Goal: Information Seeking & Learning: Learn about a topic

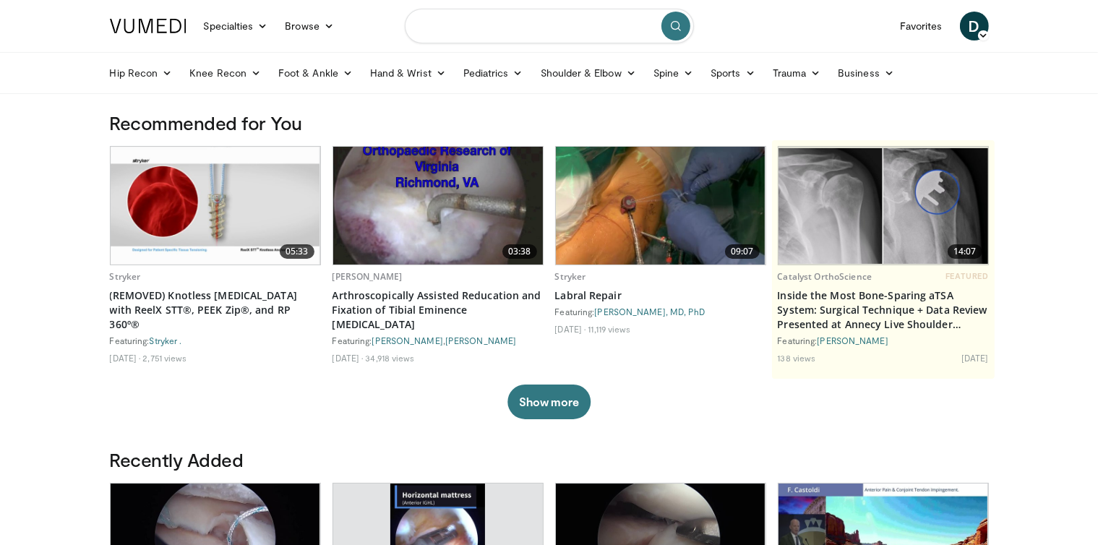
click at [476, 32] on input "Search topics, interventions" at bounding box center [549, 26] width 289 height 35
type input "****"
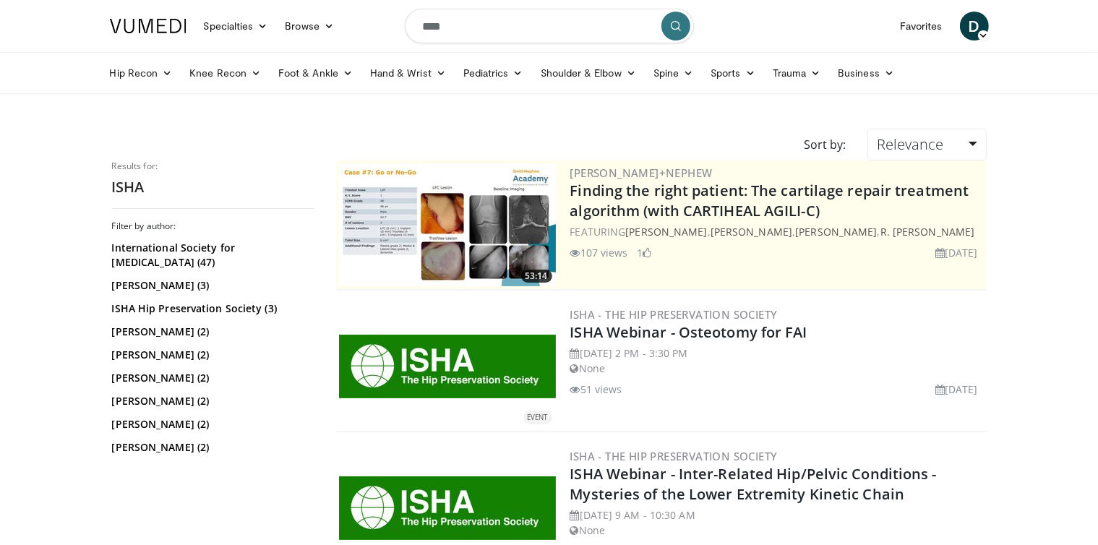
click at [170, 314] on link "ISHA Hip Preservation Society (3)" at bounding box center [211, 308] width 199 height 14
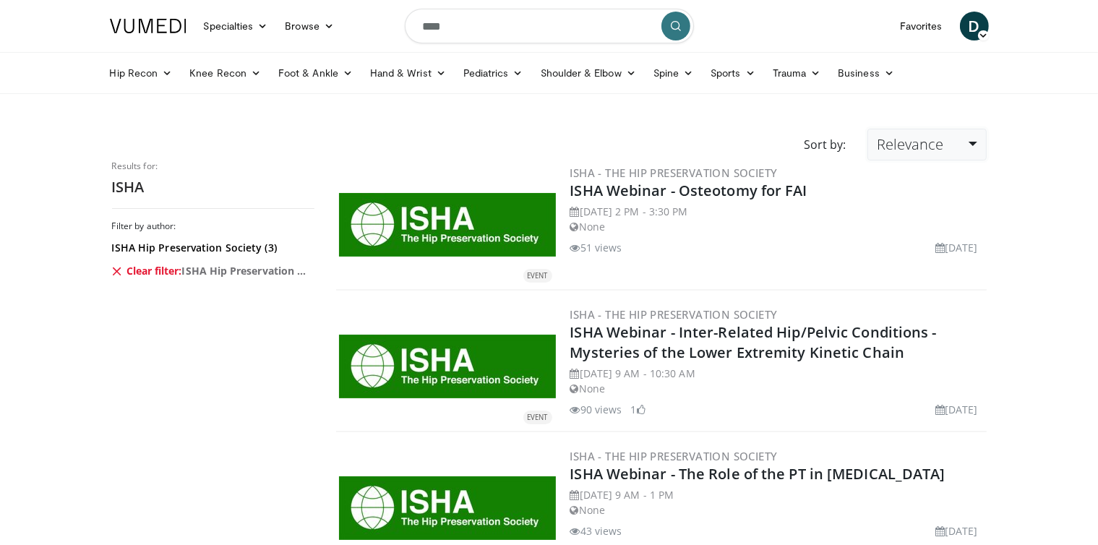
click at [963, 150] on link "Relevance" at bounding box center [926, 145] width 119 height 32
click at [1008, 157] on body "Specialties Adult & Family Medicine Allergy, Asthma, Immunology Anesthesiology …" at bounding box center [549, 364] width 1098 height 729
click at [219, 247] on link "ISHA Hip Preservation Society (3)" at bounding box center [211, 248] width 199 height 14
click at [113, 270] on icon at bounding box center [118, 271] width 12 height 12
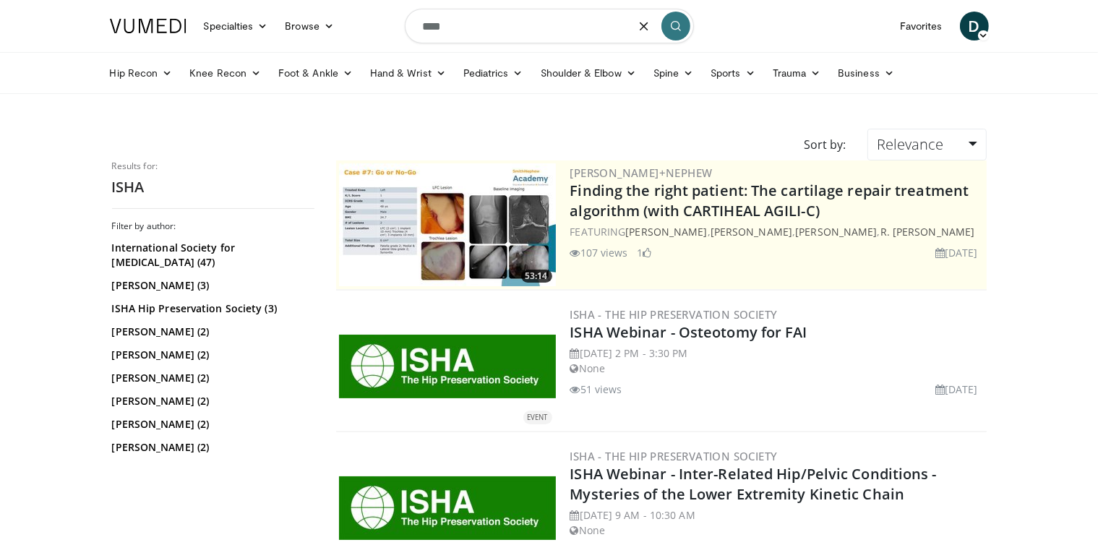
click at [458, 30] on input "****" at bounding box center [549, 26] width 289 height 35
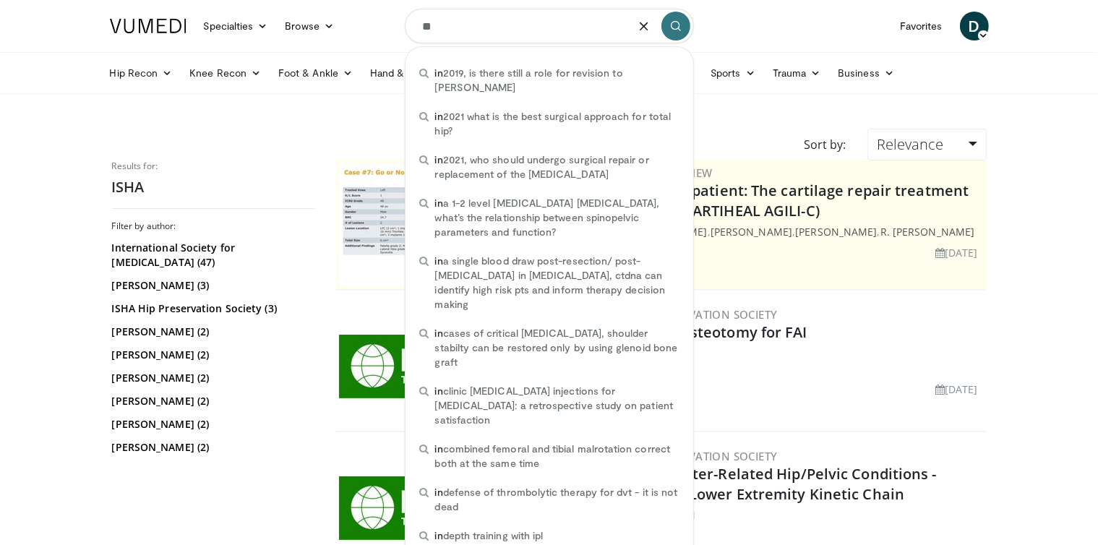
type input "*"
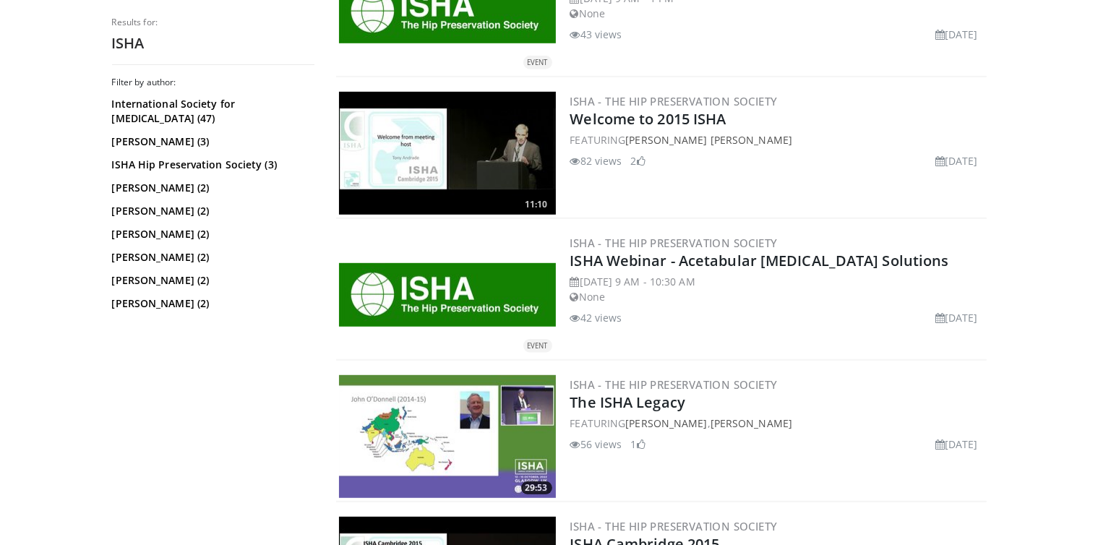
scroll to position [775, 0]
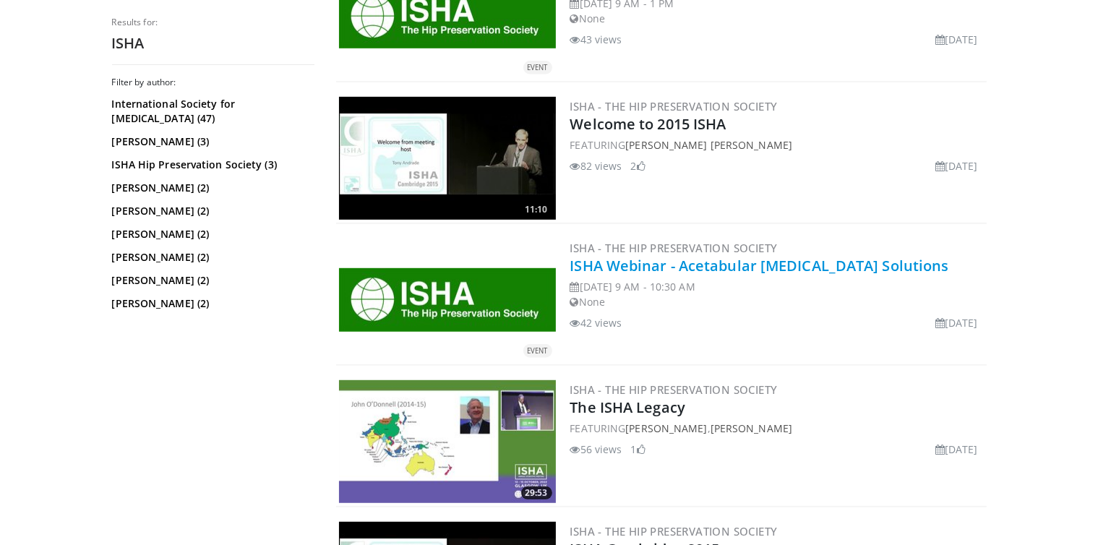
click at [748, 267] on link "ISHA Webinar - Acetabular [MEDICAL_DATA] Solutions" at bounding box center [759, 266] width 379 height 20
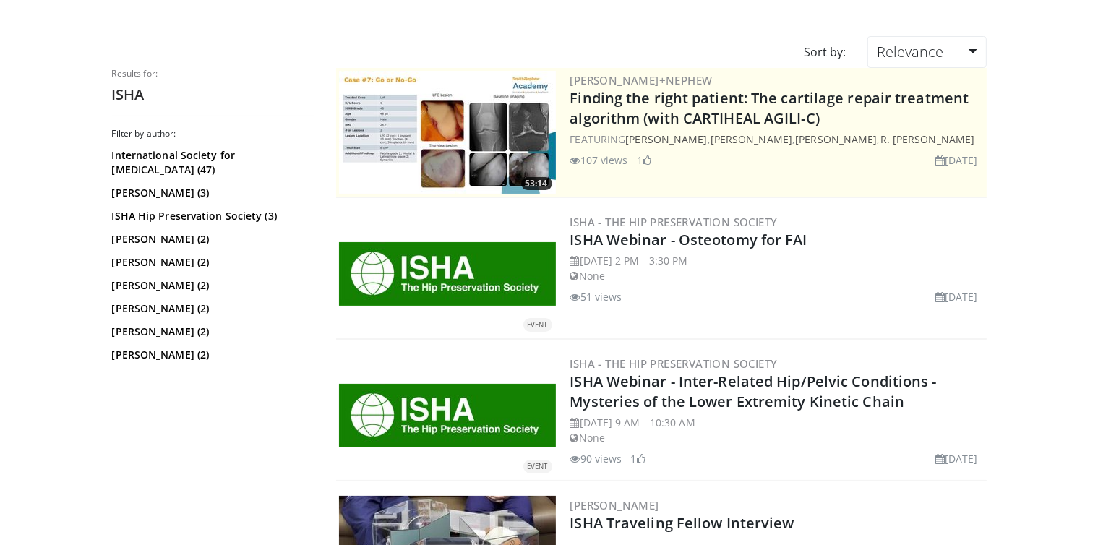
scroll to position [24, 0]
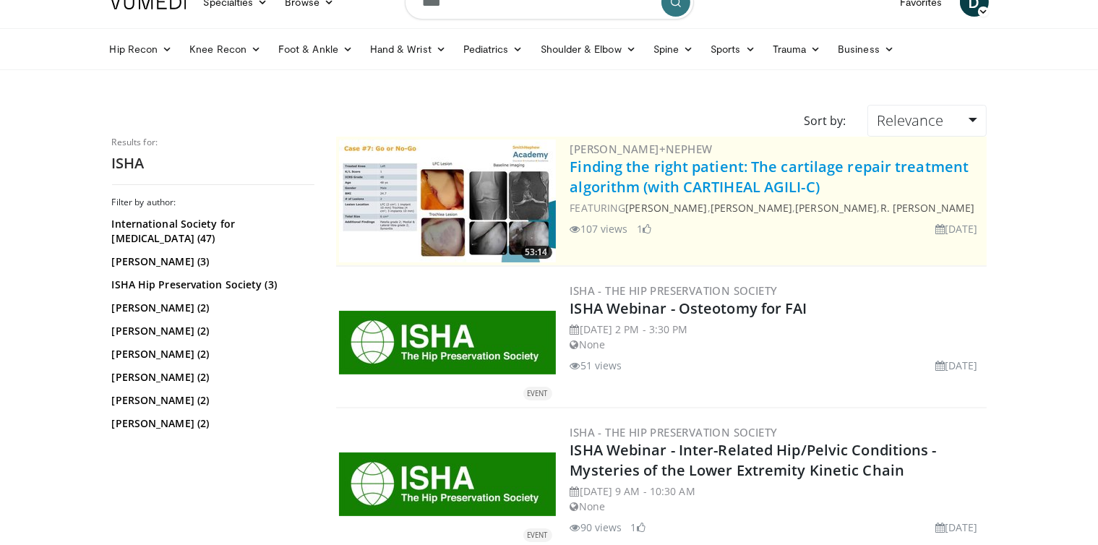
click at [585, 180] on link "Finding the right patient: The cartilage repair treatment algorithm (with CARTI…" at bounding box center [769, 177] width 399 height 40
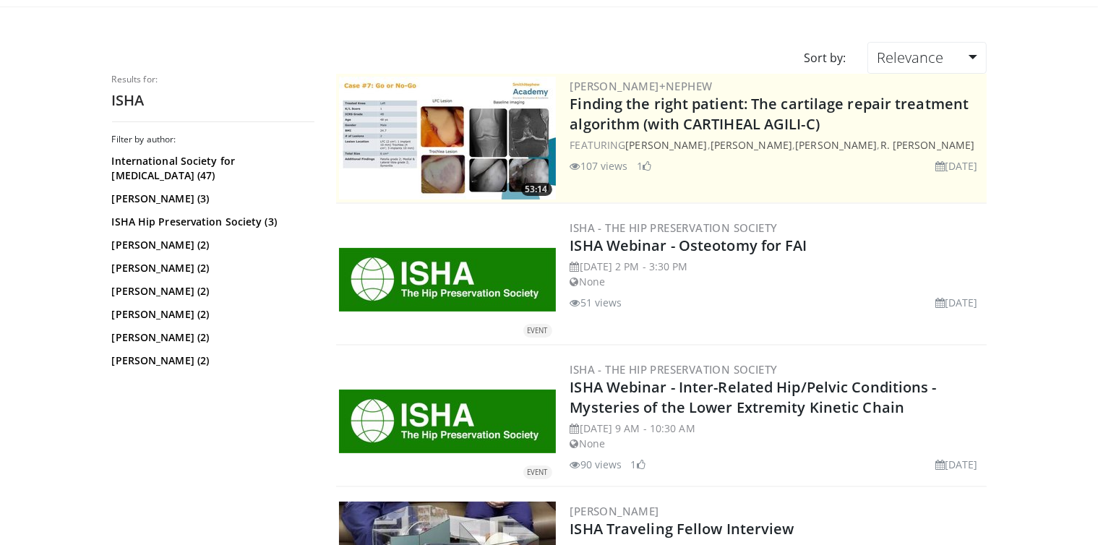
scroll to position [92, 0]
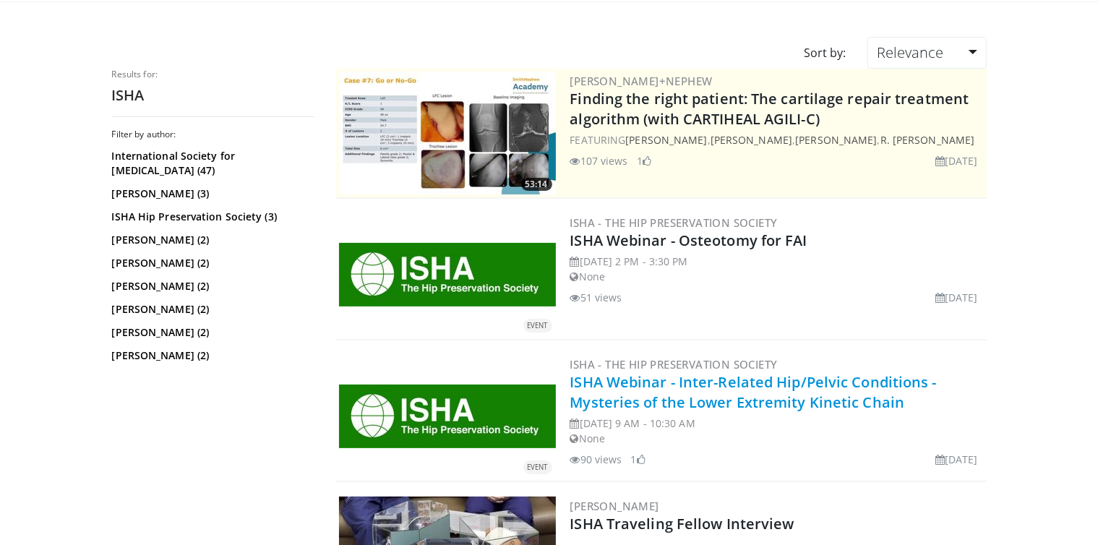
click at [766, 380] on link "ISHA Webinar - Inter-Related Hip/Pelvic Conditions - Mysteries of the Lower Ext…" at bounding box center [753, 392] width 366 height 40
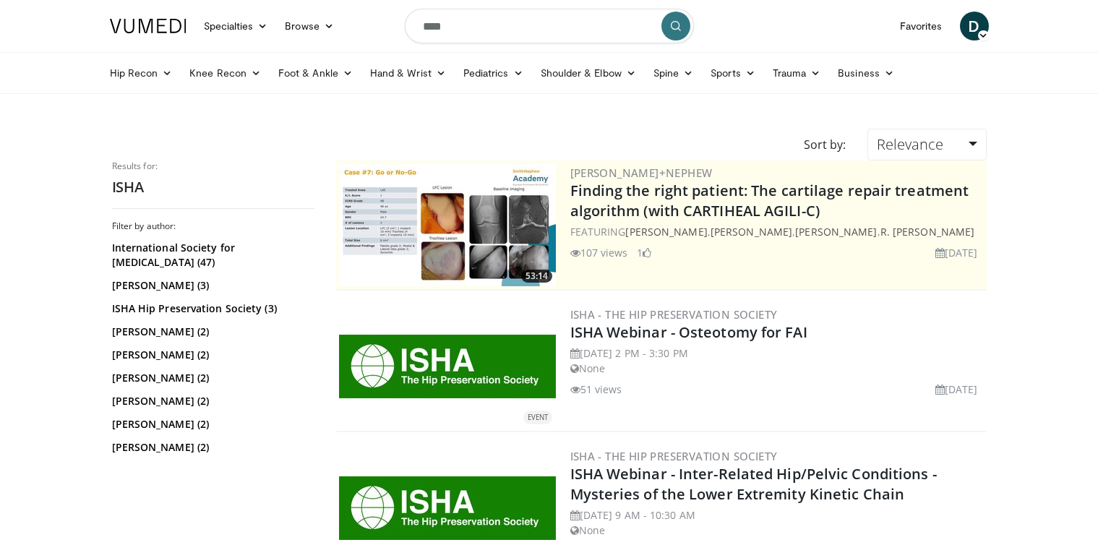
scroll to position [92, 0]
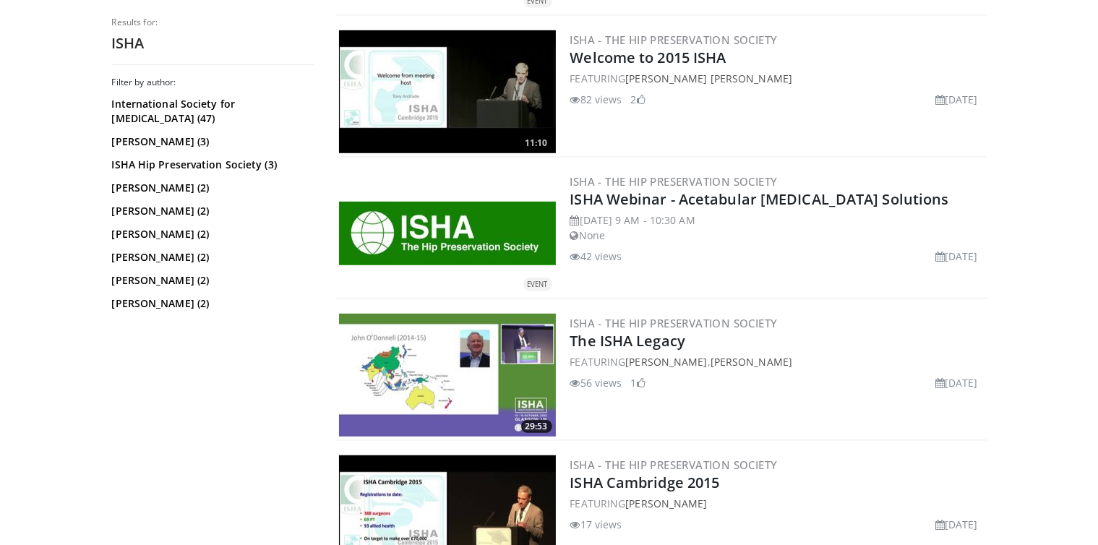
scroll to position [910, 0]
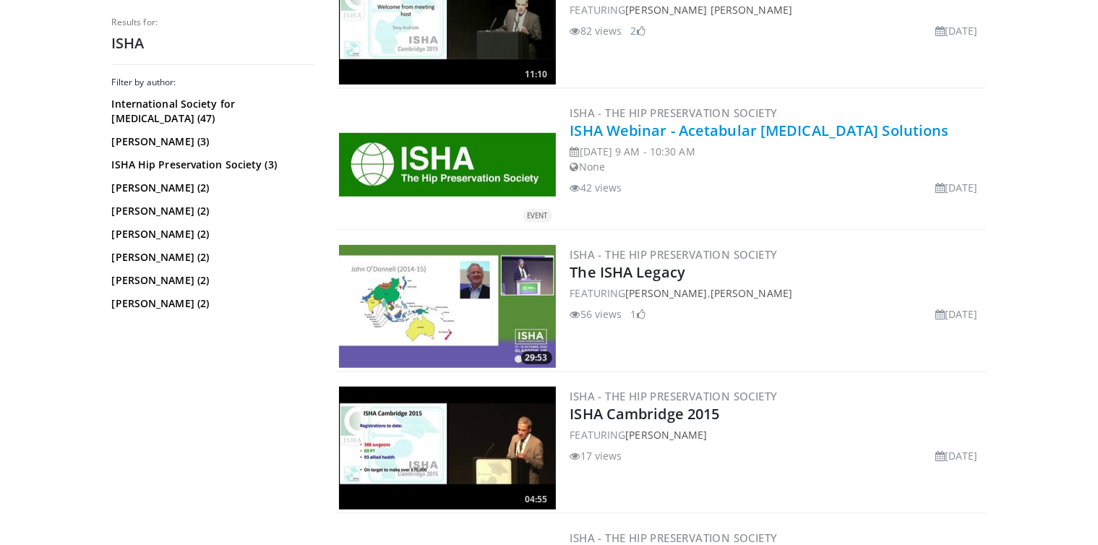
click at [629, 130] on link "ISHA Webinar - Acetabular [MEDICAL_DATA] Solutions" at bounding box center [759, 131] width 379 height 20
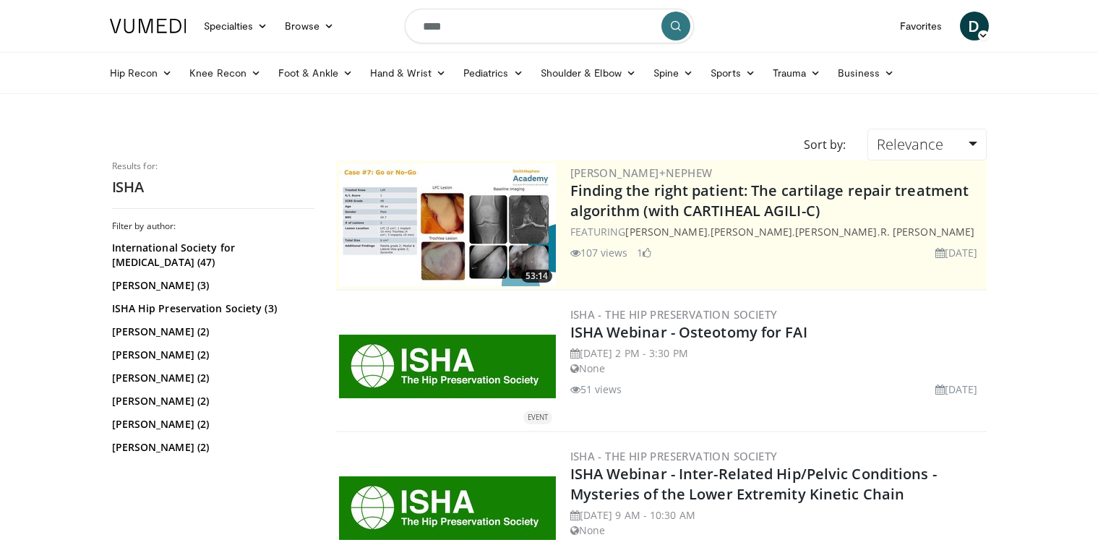
scroll to position [909, 0]
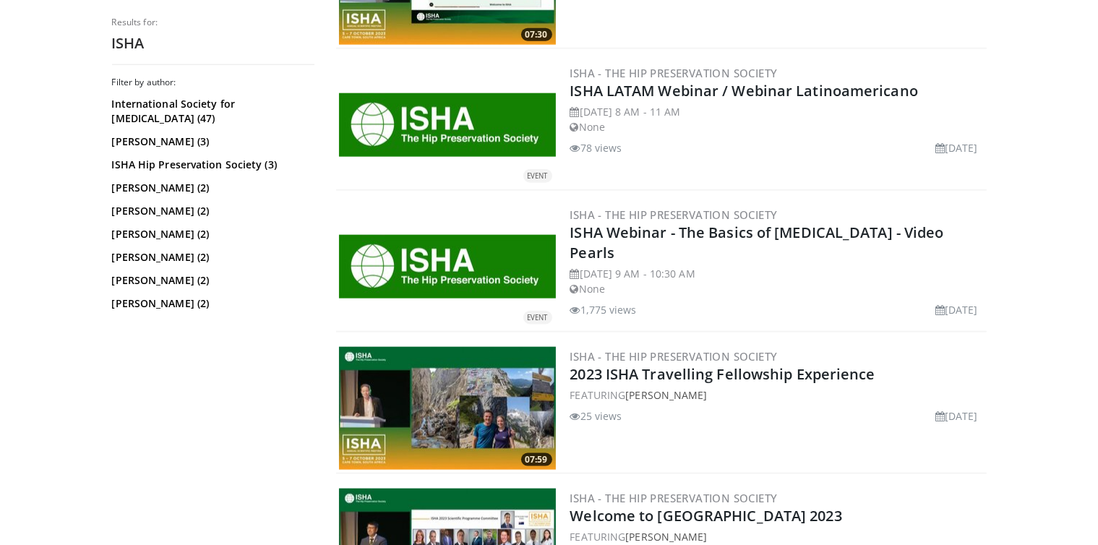
scroll to position [1659, 0]
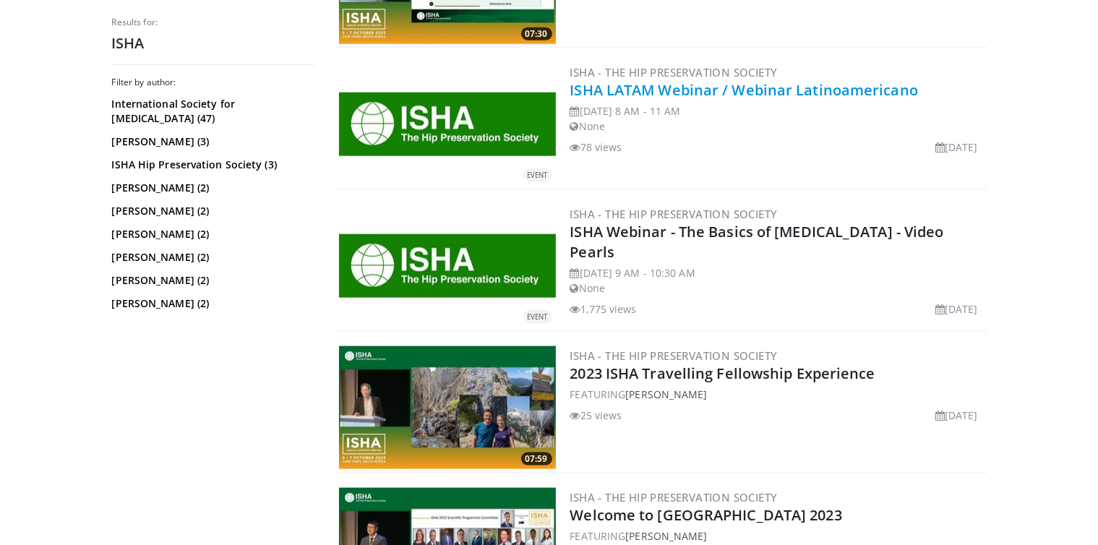
click at [628, 94] on link "ISHA LATAM Webinar / Webinar Latinoamericano" at bounding box center [744, 90] width 348 height 20
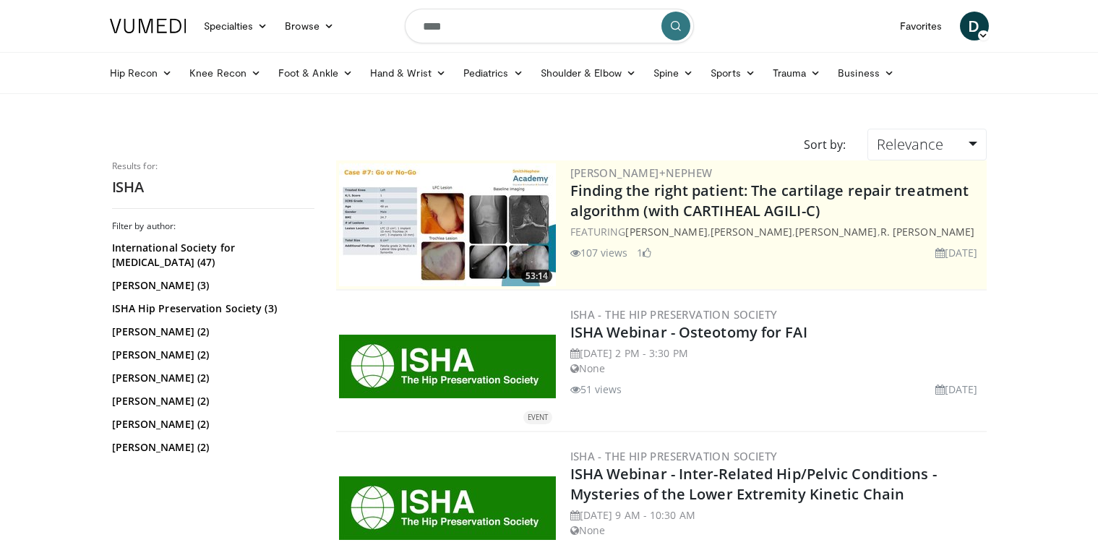
scroll to position [1658, 0]
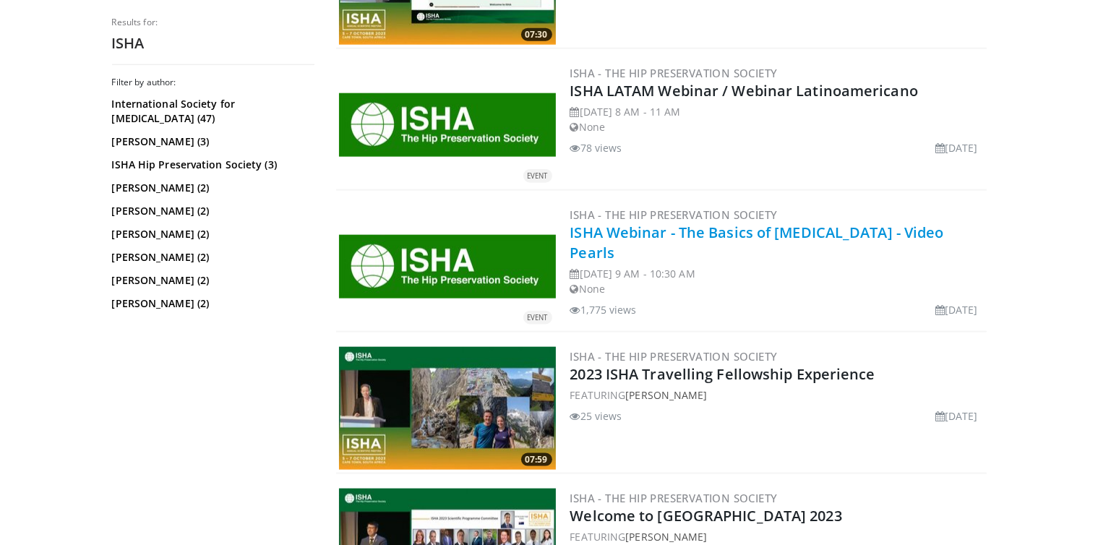
click at [684, 232] on link "ISHA Webinar - The Basics of [MEDICAL_DATA] - Video Pearls" at bounding box center [757, 243] width 374 height 40
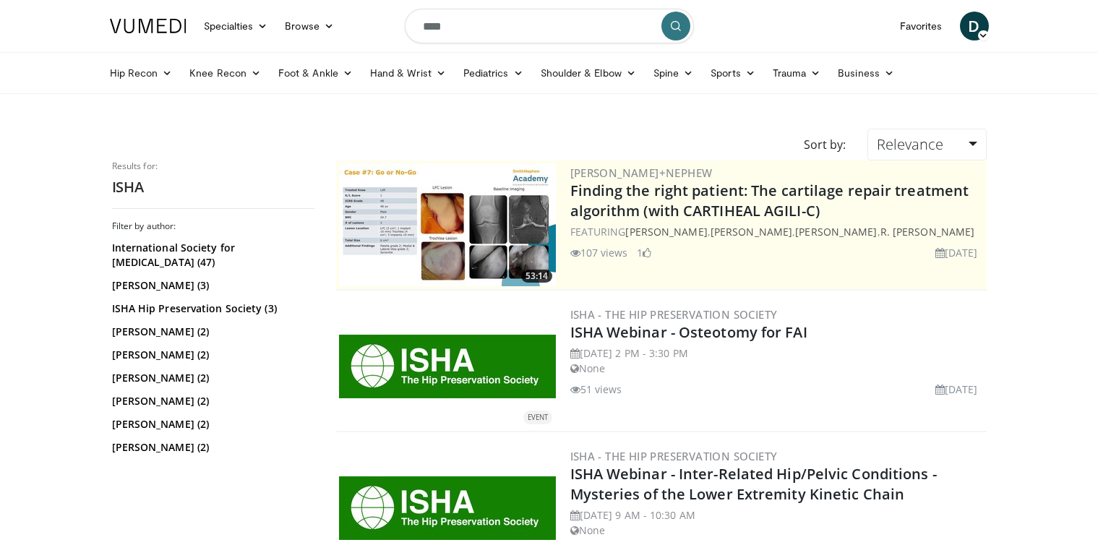
scroll to position [1720, 0]
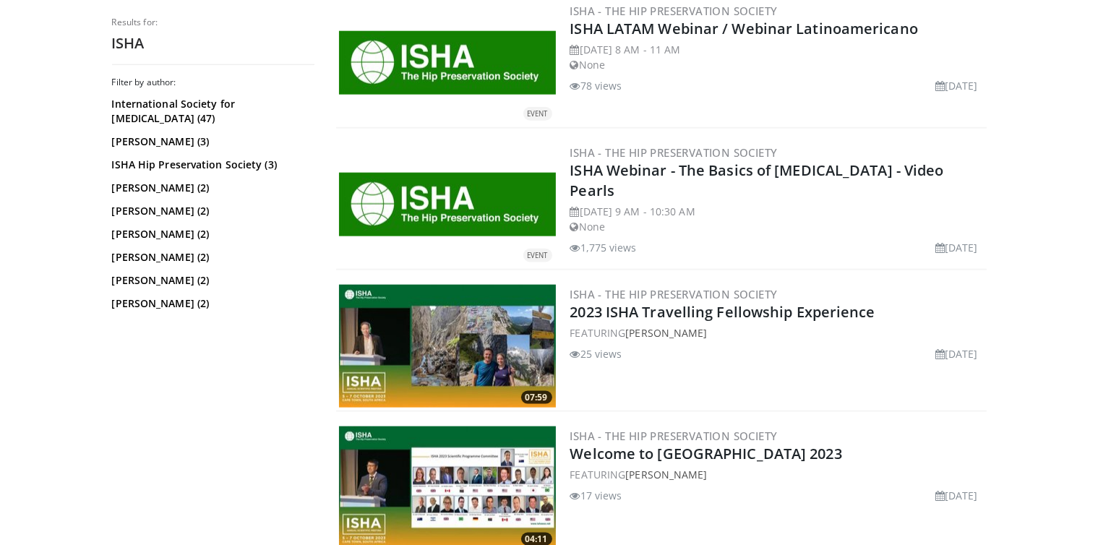
click at [77, 216] on body "Specialties Adult & Family Medicine Allergy, [MEDICAL_DATA], Immunology Anesthe…" at bounding box center [549, 313] width 1098 height 4066
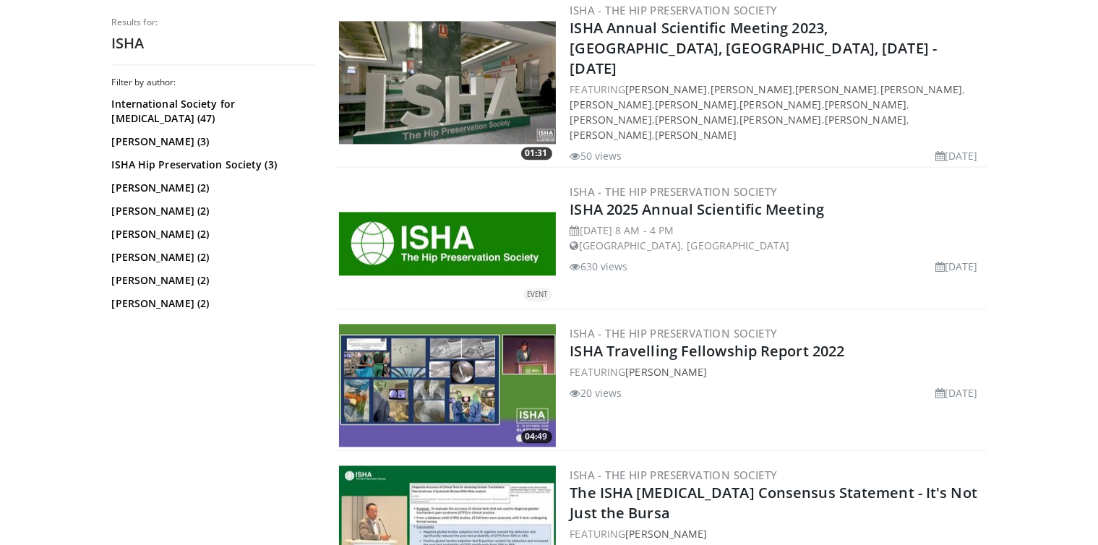
scroll to position [3288, 0]
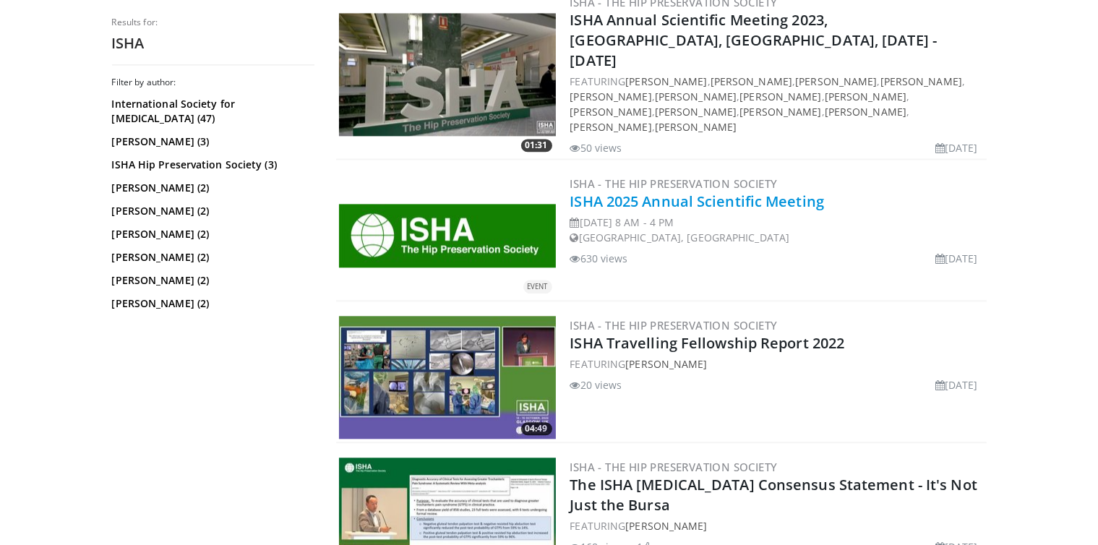
click at [606, 192] on link "ISHA 2025 Annual Scientific Meeting" at bounding box center [697, 202] width 254 height 20
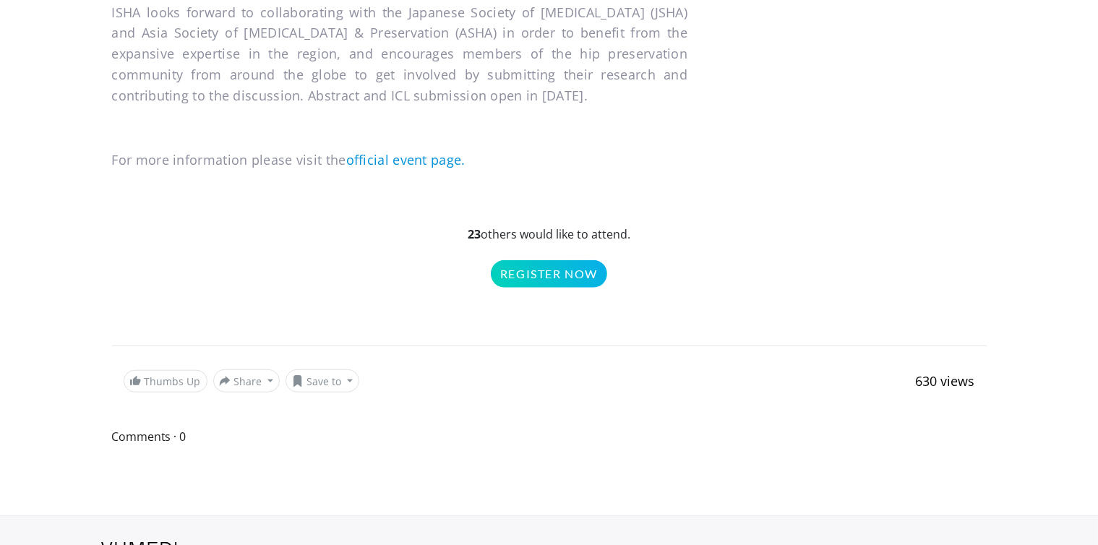
scroll to position [1303, 0]
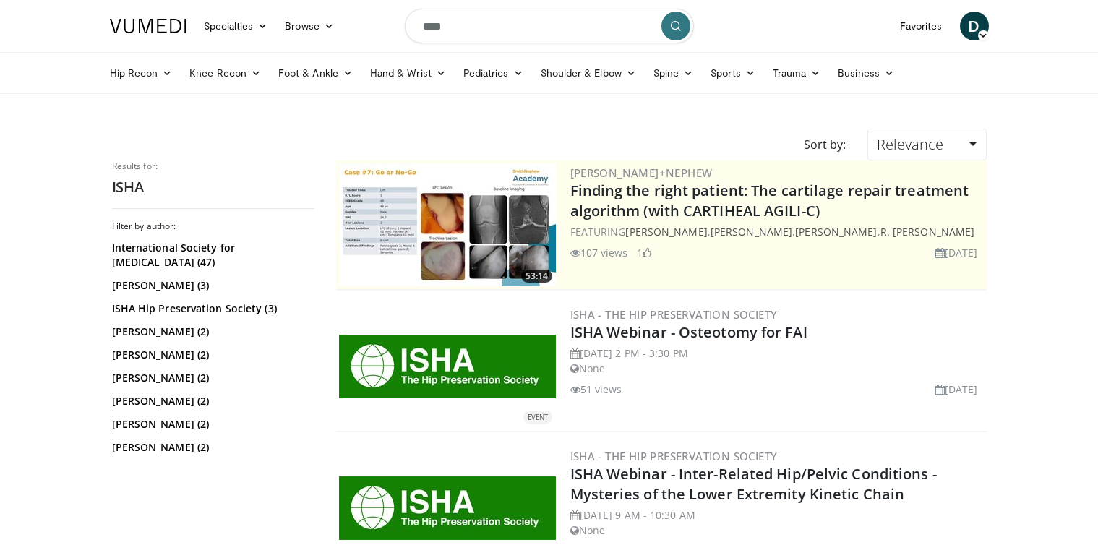
scroll to position [3287, 0]
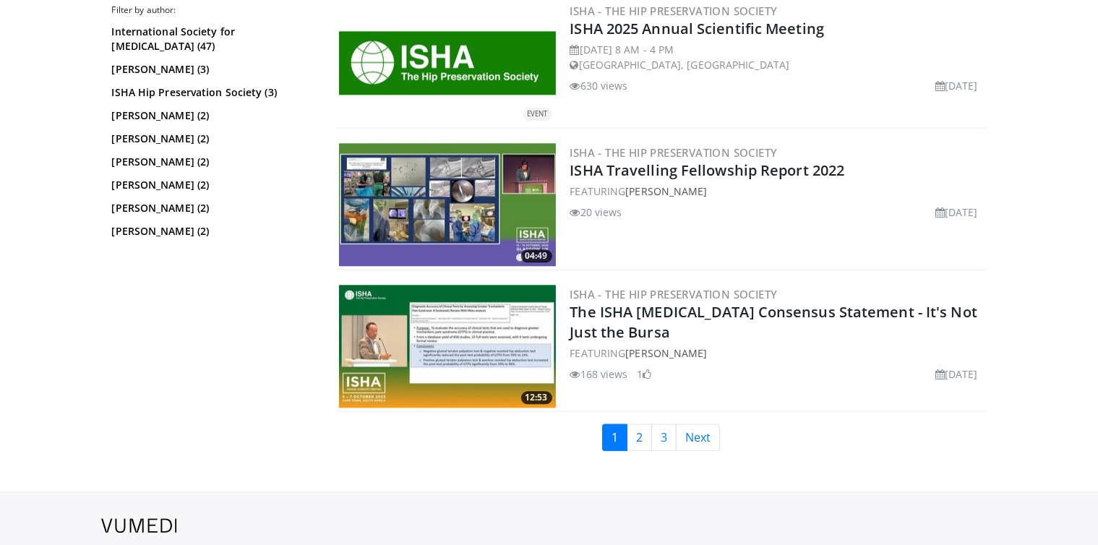
scroll to position [3499, 0]
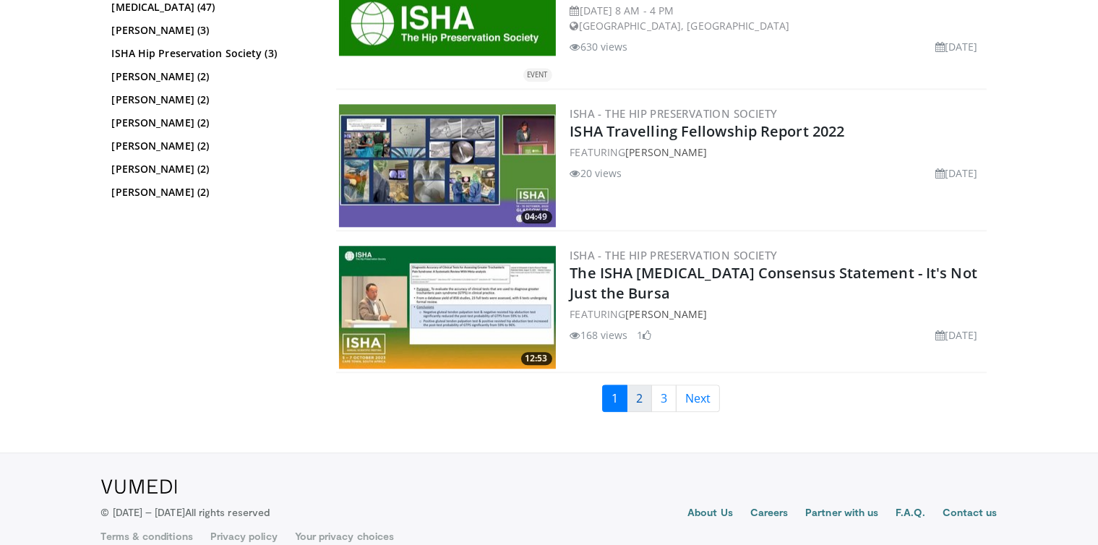
click at [643, 385] on link "2" at bounding box center [639, 398] width 25 height 27
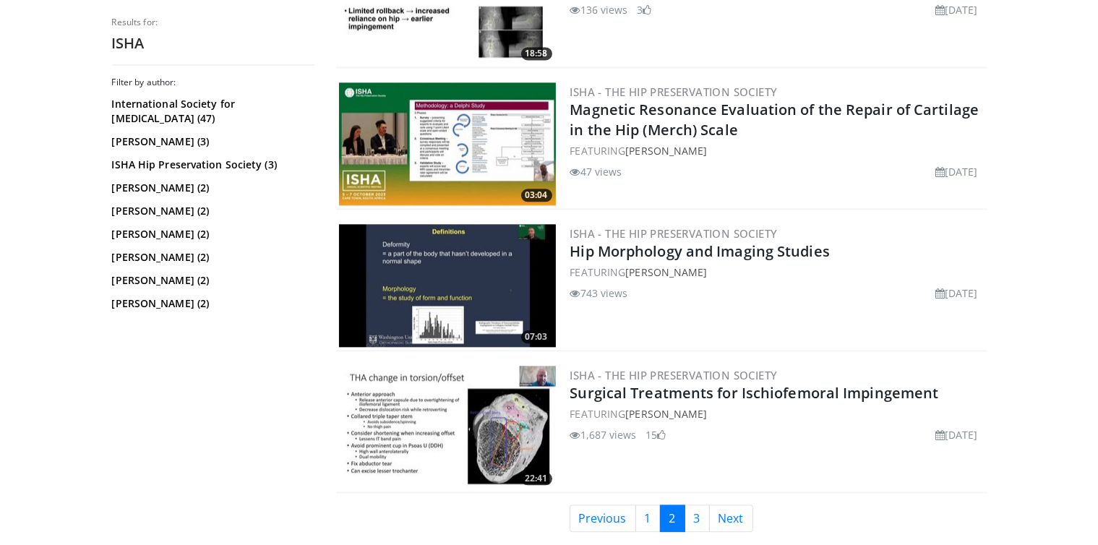
scroll to position [3481, 0]
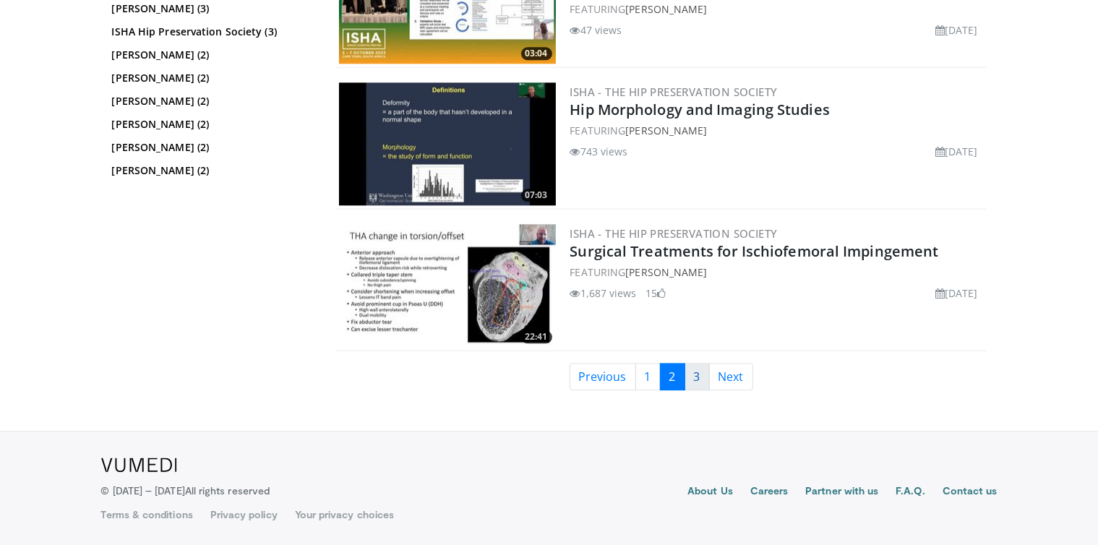
click at [699, 374] on link "3" at bounding box center [697, 376] width 25 height 27
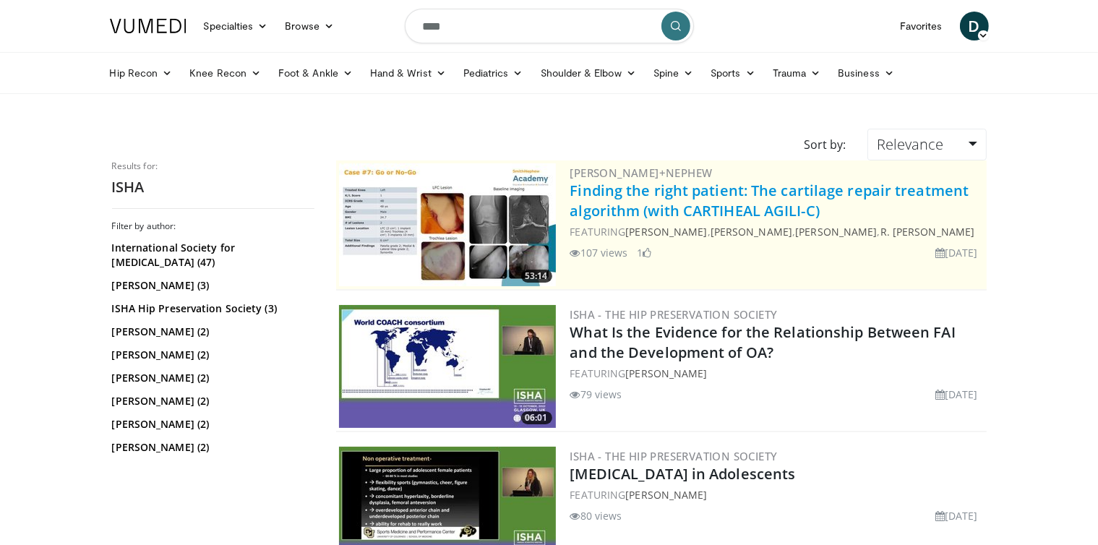
click at [691, 189] on link "Finding the right patient: The cartilage repair treatment algorithm (with CARTI…" at bounding box center [769, 201] width 399 height 40
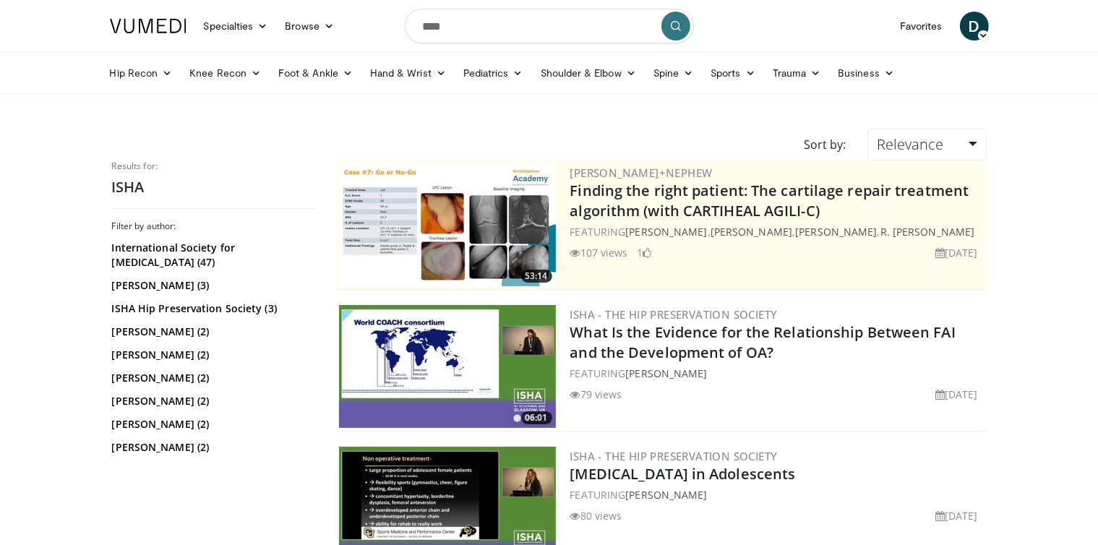
click at [81, 260] on body "Specialties Adult & Family Medicine Allergy, [MEDICAL_DATA], Immunology Anesthe…" at bounding box center [549, 454] width 1098 height 909
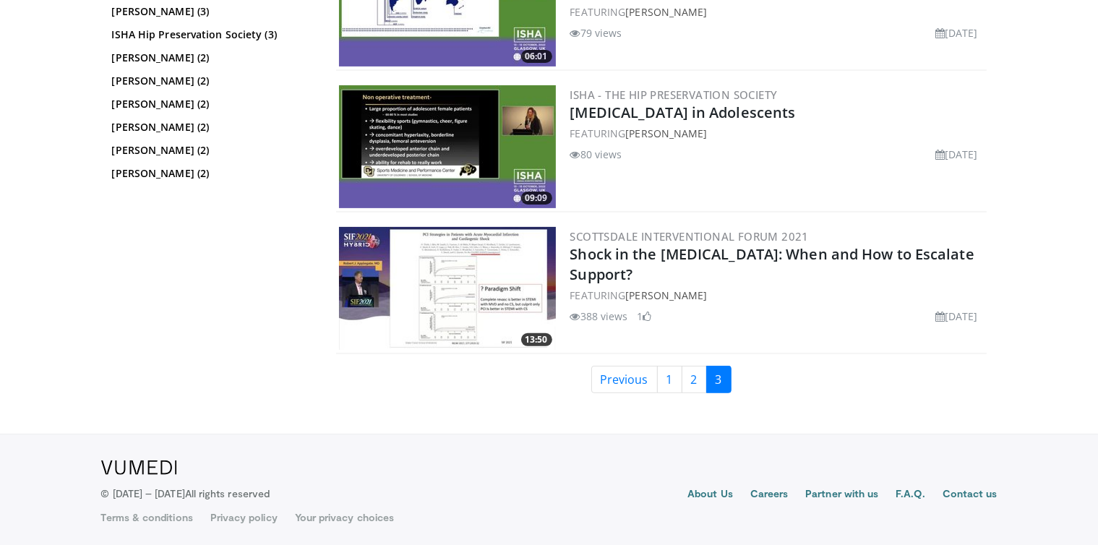
scroll to position [364, 0]
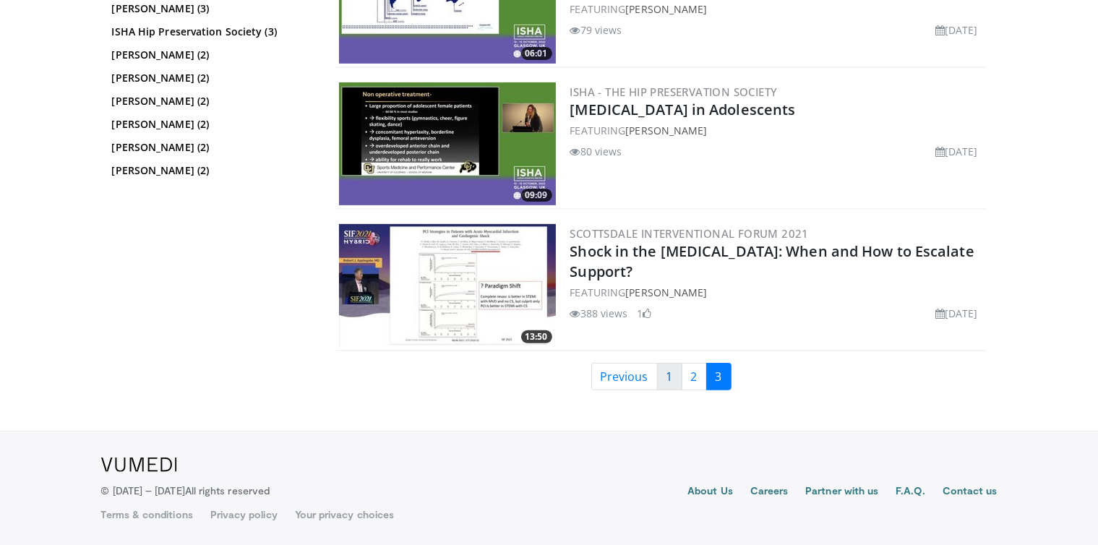
click at [669, 380] on link "1" at bounding box center [669, 376] width 25 height 27
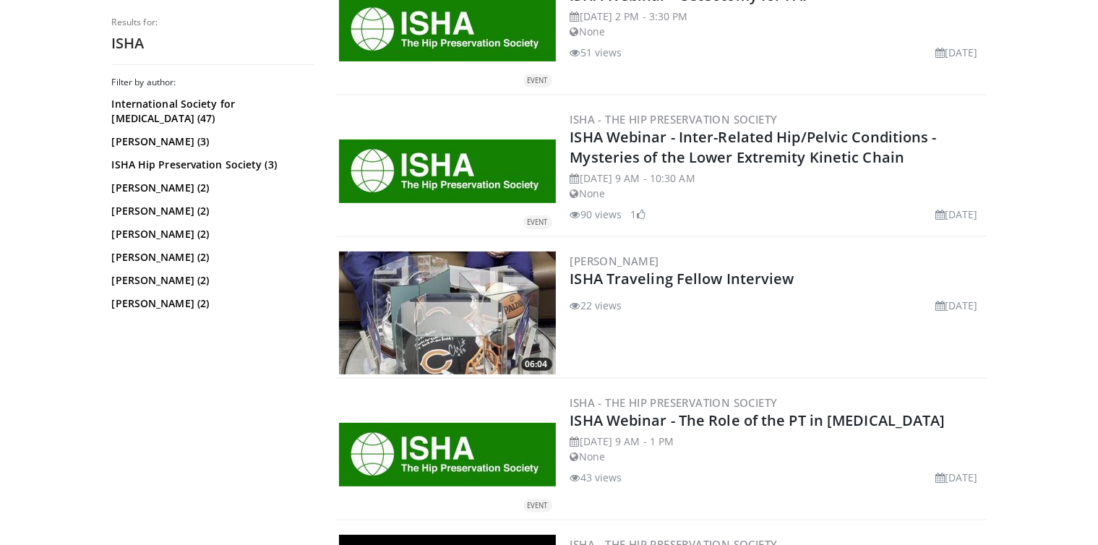
scroll to position [341, 0]
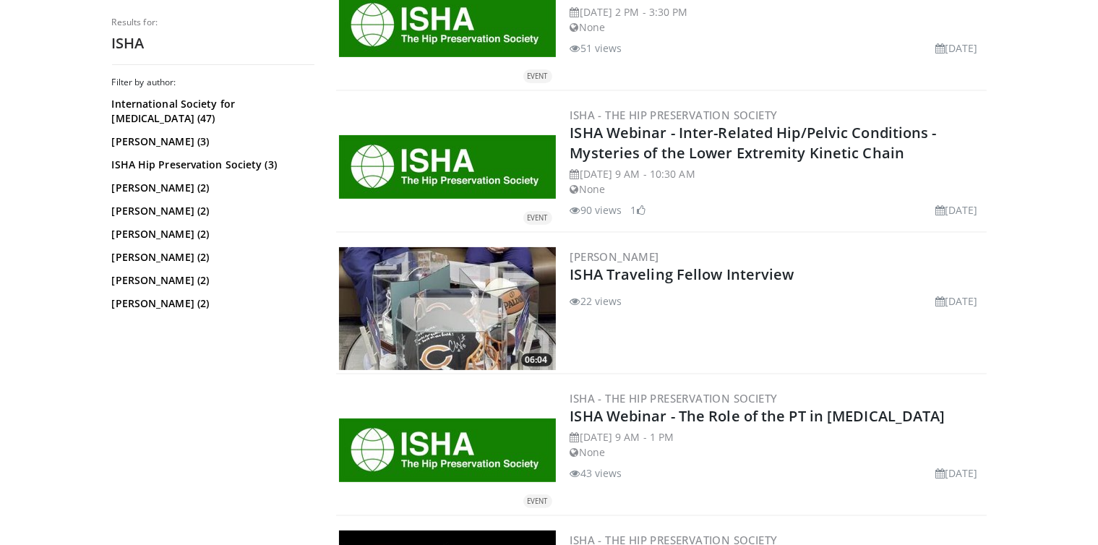
click at [483, 168] on img at bounding box center [447, 167] width 217 height 64
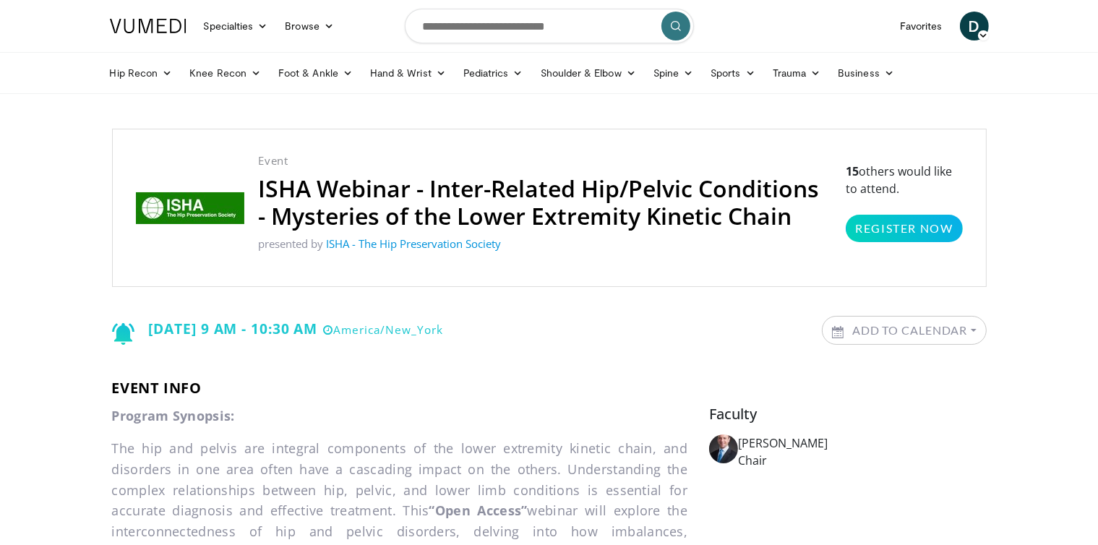
click at [205, 210] on img at bounding box center [190, 208] width 108 height 32
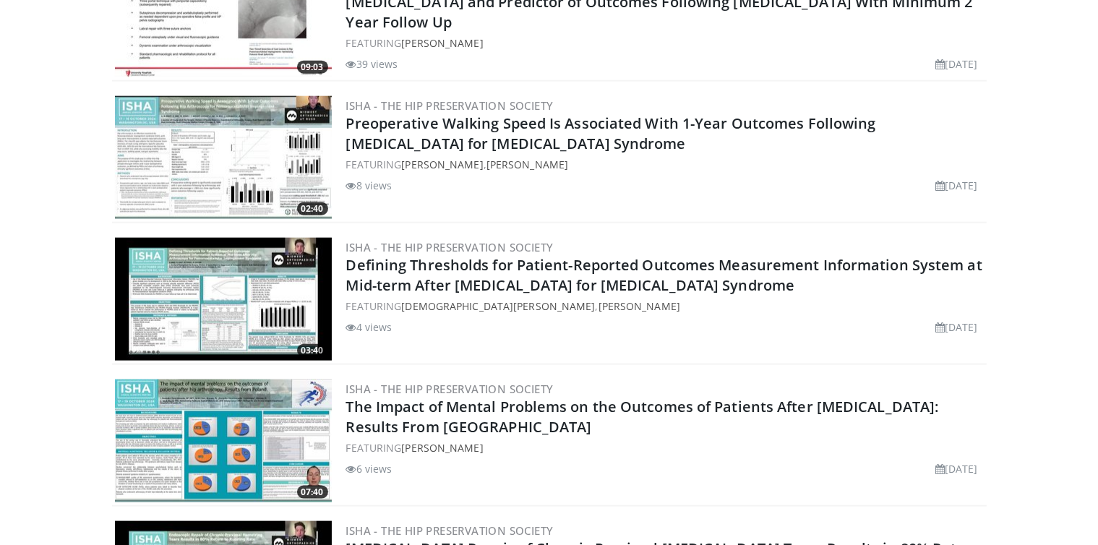
scroll to position [1634, 0]
